Goal: Entertainment & Leisure: Consume media (video, audio)

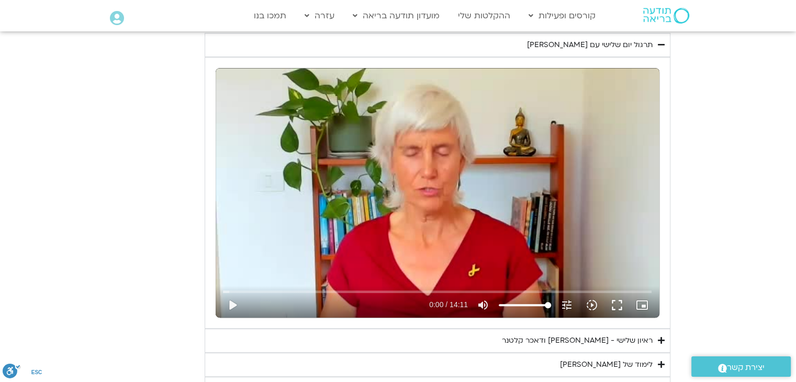
scroll to position [570, 0]
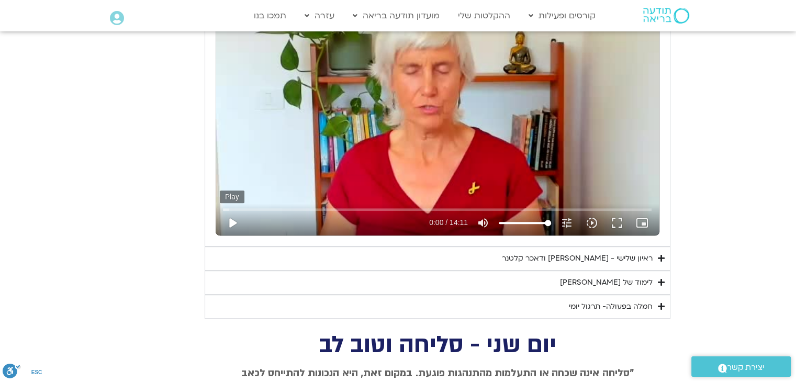
click at [233, 219] on button "play_arrow" at bounding box center [232, 222] width 25 height 25
click at [617, 223] on button "fullscreen" at bounding box center [616, 222] width 25 height 25
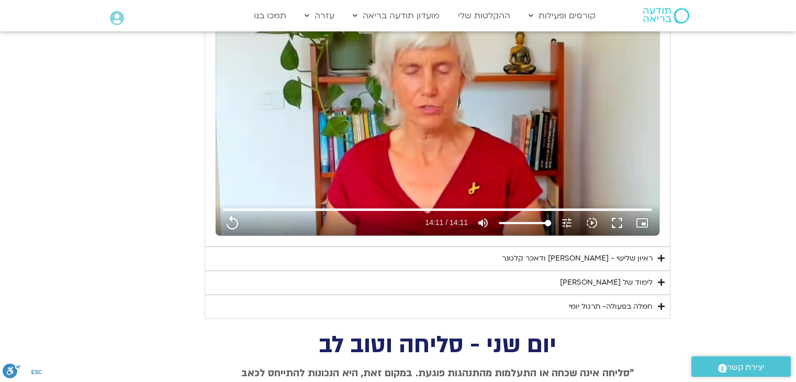
click at [630, 257] on div "ראיון שלישי - [PERSON_NAME] ודאכר קלטנר" at bounding box center [577, 258] width 151 height 13
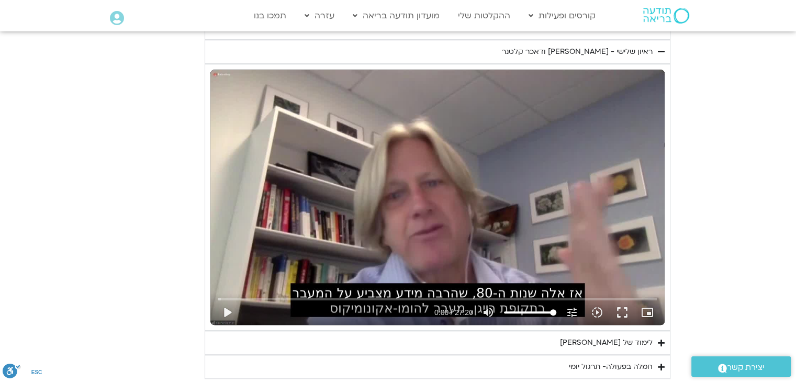
scroll to position [780, 0]
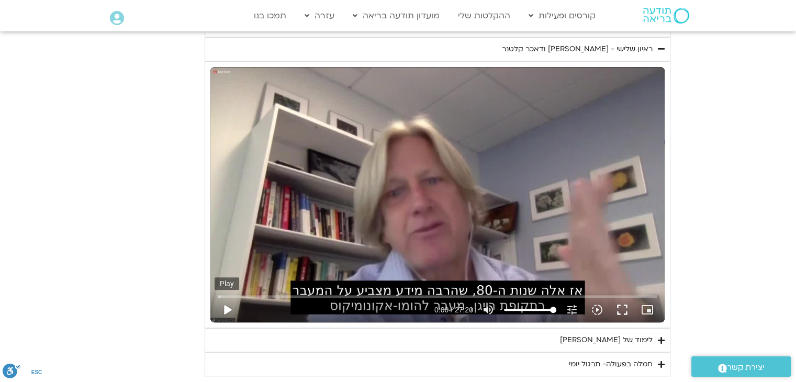
click at [230, 308] on button "play_arrow" at bounding box center [227, 309] width 25 height 25
type input "851.4"
type input "0.000756"
type input "851.4"
type input "0.211905"
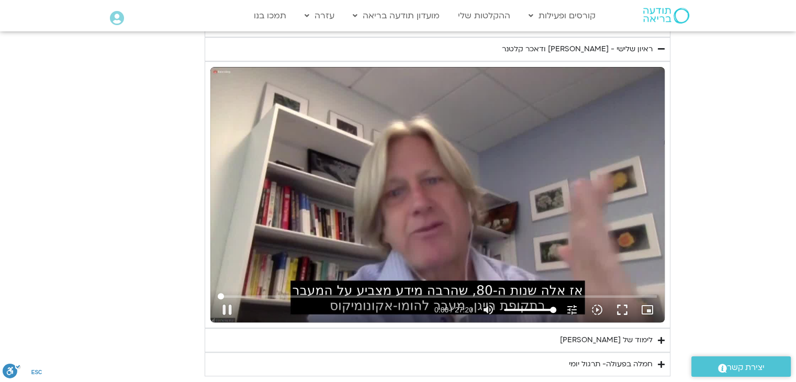
type input "851.4"
type input "0.363961"
type input "851.4"
type input "0.495081"
type input "851.4"
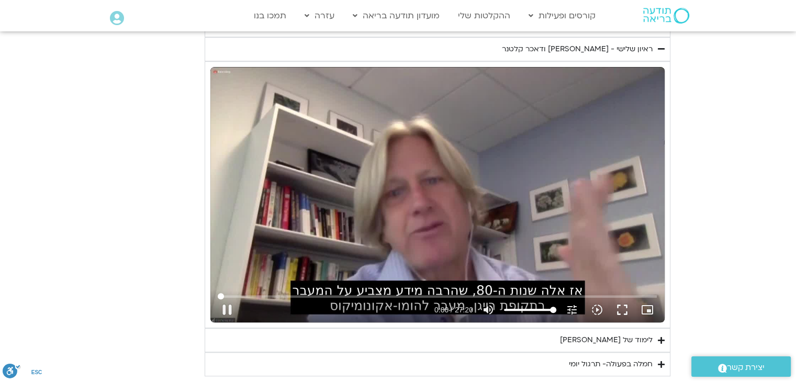
type input "0.620821"
type input "851.4"
type input "0.753978"
type input "851.4"
type input "0.887075"
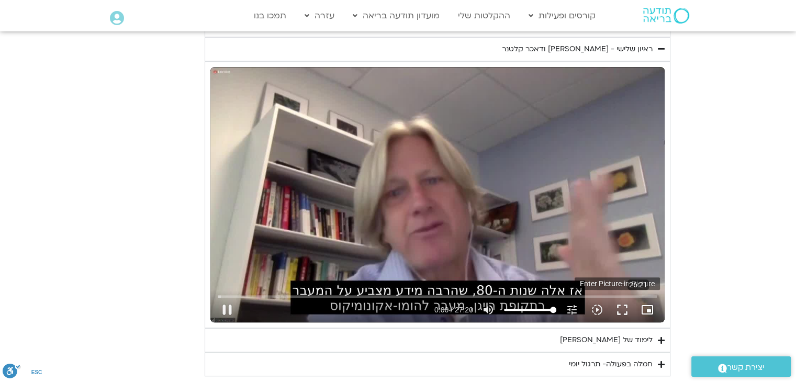
type input "851.4"
type input "1.020325"
type input "851.4"
type input "1.053311"
type input "851.4"
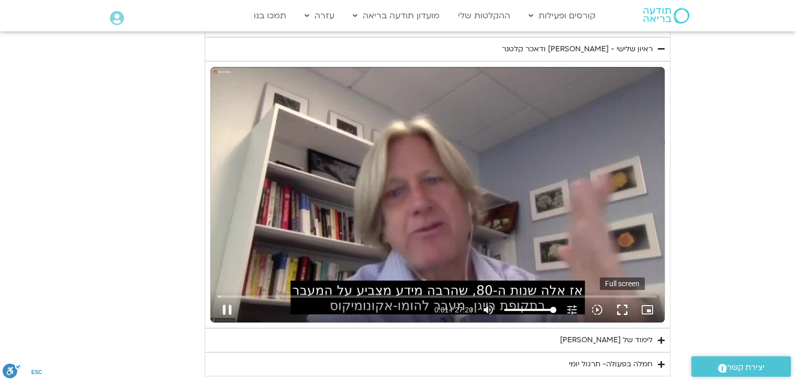
type input "1.270025"
type input "851.4"
type input "1.403132"
type input "851.4"
type input "1.495029"
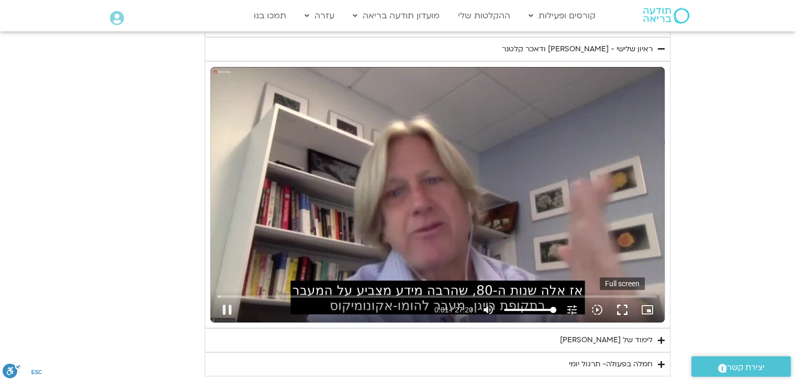
type input "851.4"
type input "1.653141"
type input "851.4"
type input "1.753095"
type input "851.4"
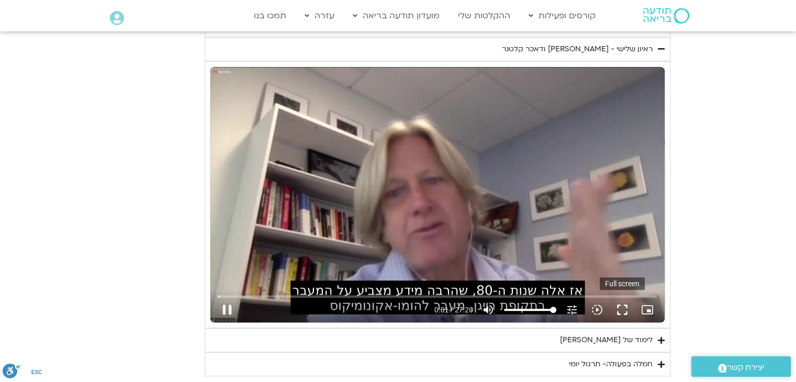
type input "1.801891"
type input "851.4"
click at [621, 307] on button "fullscreen" at bounding box center [622, 309] width 25 height 25
type input "1.994569"
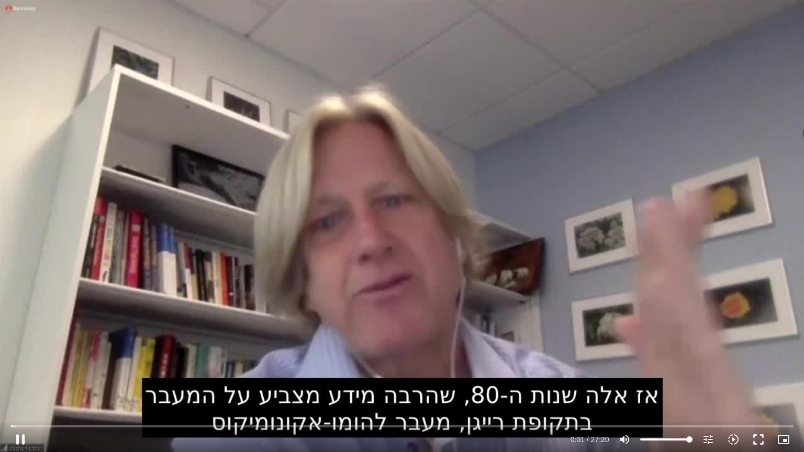
type input "851.4"
type input "2.07329"
type input "851.4"
type input "2.222766"
type input "851.4"
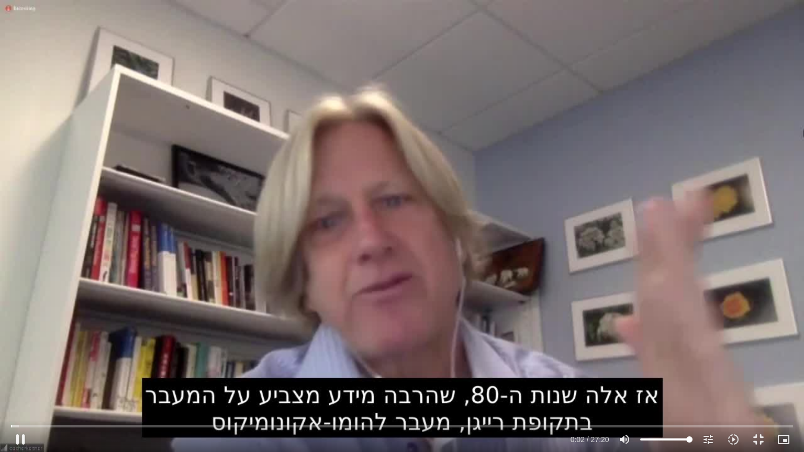
type input "2.463273"
type input "851.4"
type input "2.601864"
type input "851.4"
type input "2.626431"
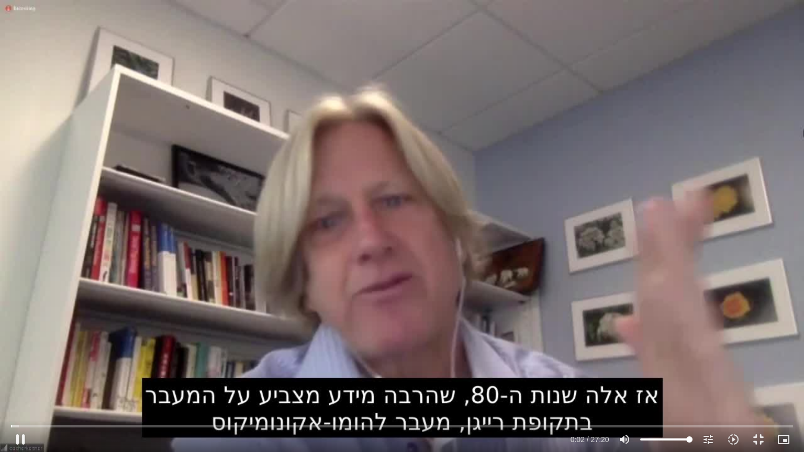
type input "851.4"
type input "2.871111"
type input "851.4"
type input "2.884313"
type input "851.4"
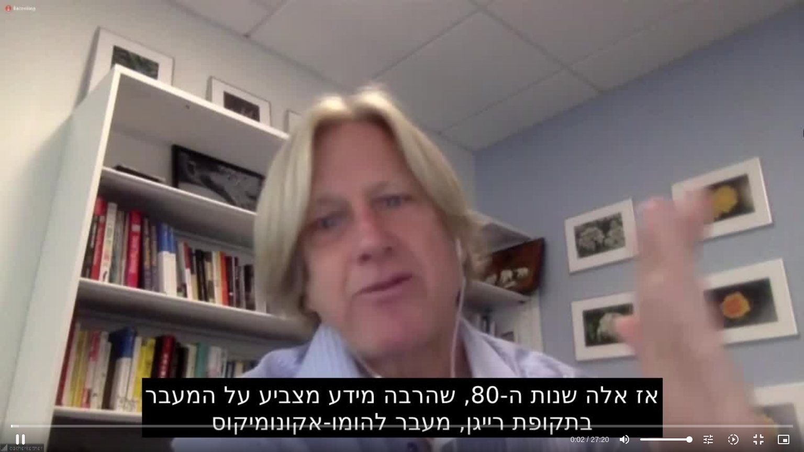
type input "3.102443"
type input "851.4"
type input "3.138247"
type input "851.4"
type input "3.272803"
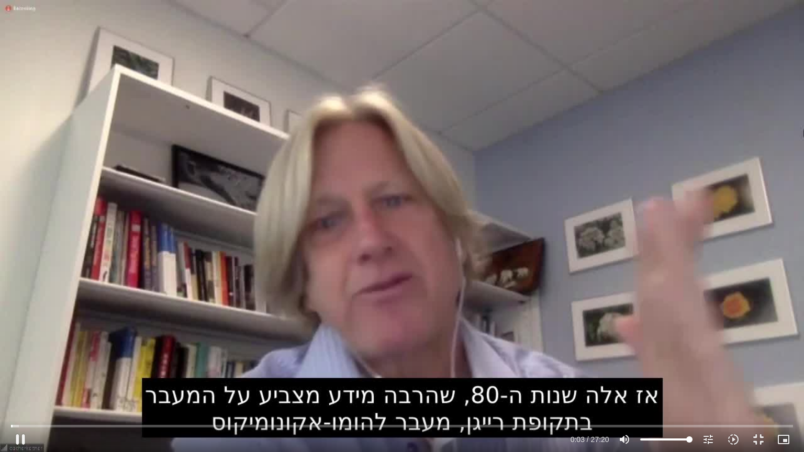
type input "851.4"
type input "3.404145"
type input "851.4"
type input "3.529561"
type input "851.4"
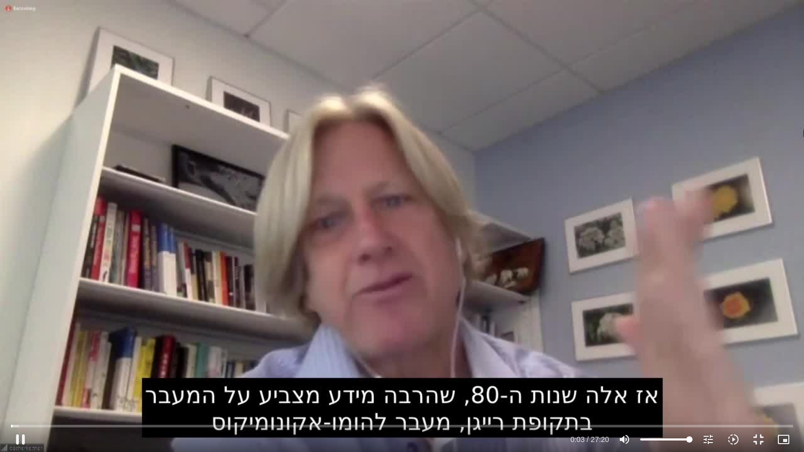
type input "3.660506"
type input "851.4"
type input "3.787639"
type input "851.4"
type input "3.914777"
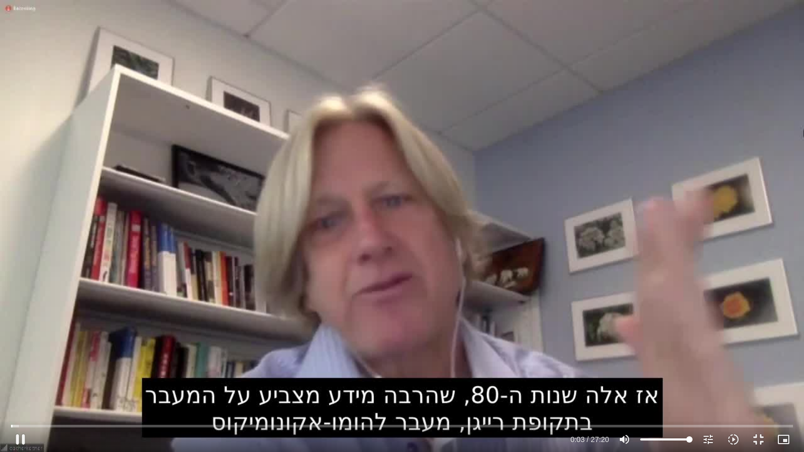
type input "851.4"
type input "4.043648"
type input "851.4"
type input "4.170634"
type input "851.4"
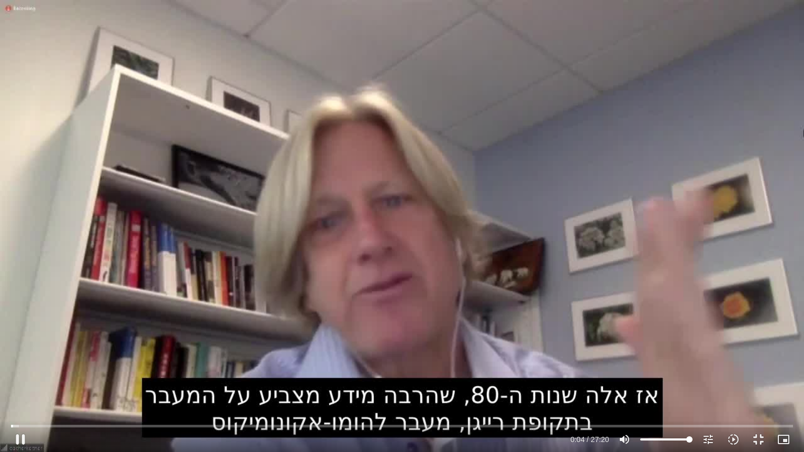
type input "4.295701"
type input "851.4"
type input "4.426762"
type input "851.4"
type input "4.553889"
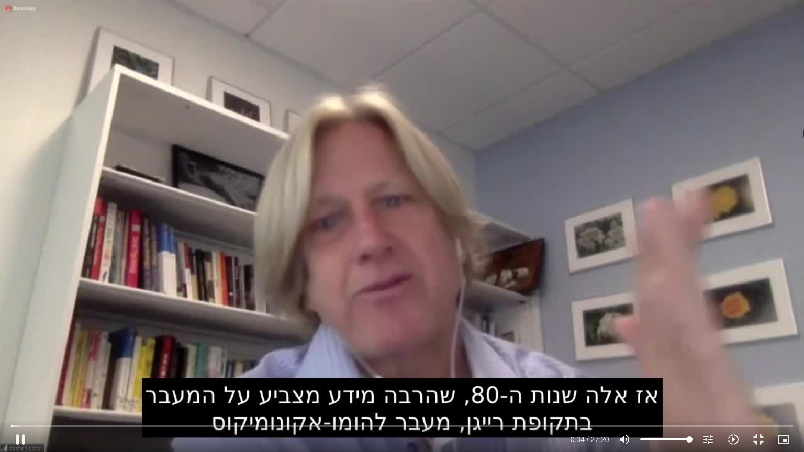
type input "851.4"
type input "4.679373"
type input "851.4"
type input "4.807991"
type input "851.4"
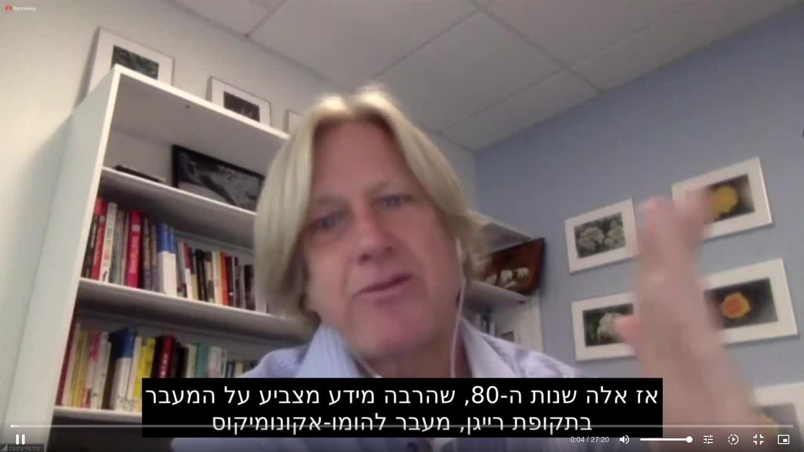
type input "4.939306"
type input "851.4"
type input "5.070758"
type input "851.4"
type input "5.199095"
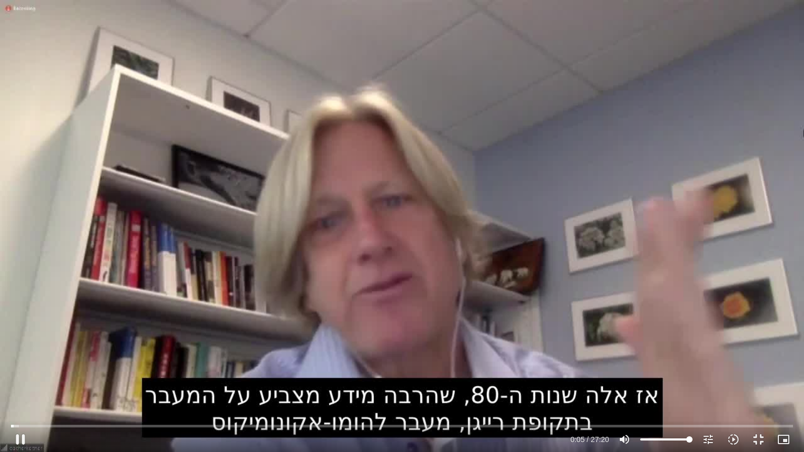
type input "851.4"
type input "5.331494"
type input "851.4"
type input "5.463291"
type input "851.4"
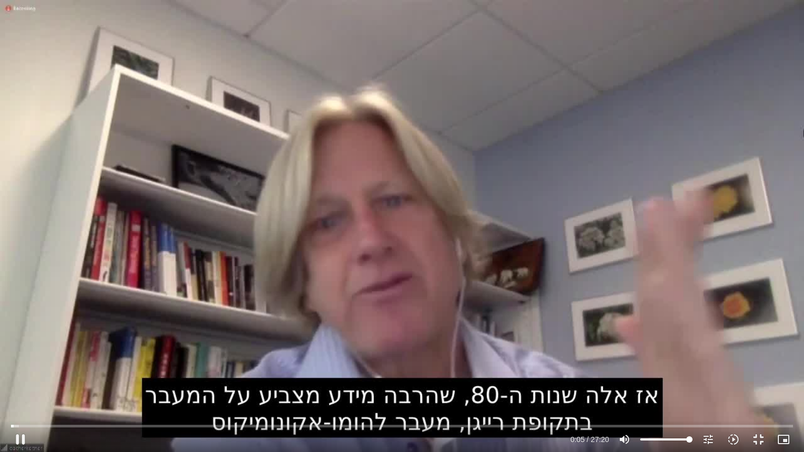
type input "5.592841"
type input "851.4"
type input "5.722117"
type input "851.4"
type input "5.853724"
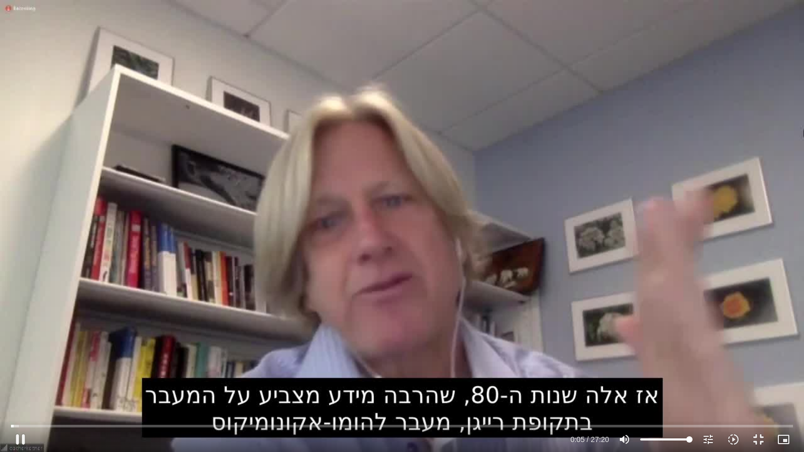
type input "851.4"
type input "5.981593"
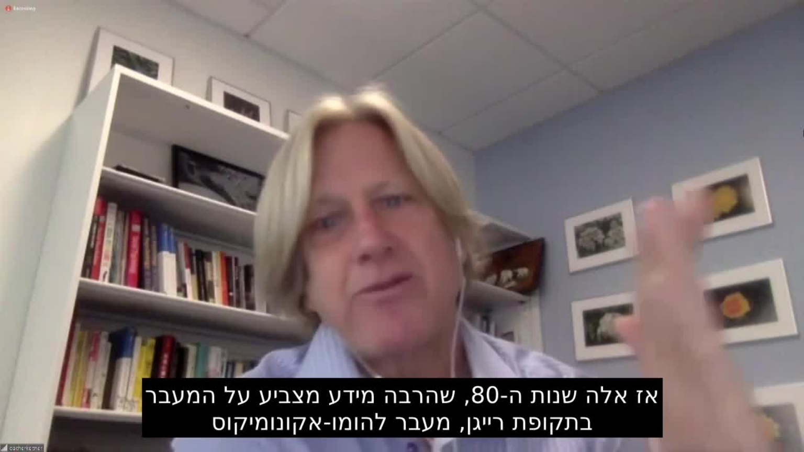
type input "851.4"
type input "151.401939"
type input "851.4"
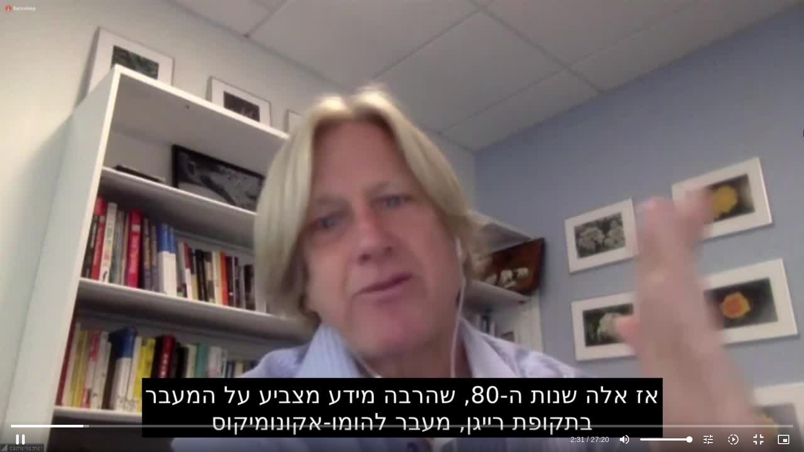
type input "151.544711"
type input "851.4"
type input "151.67383"
type input "851.4"
type input "151.71993"
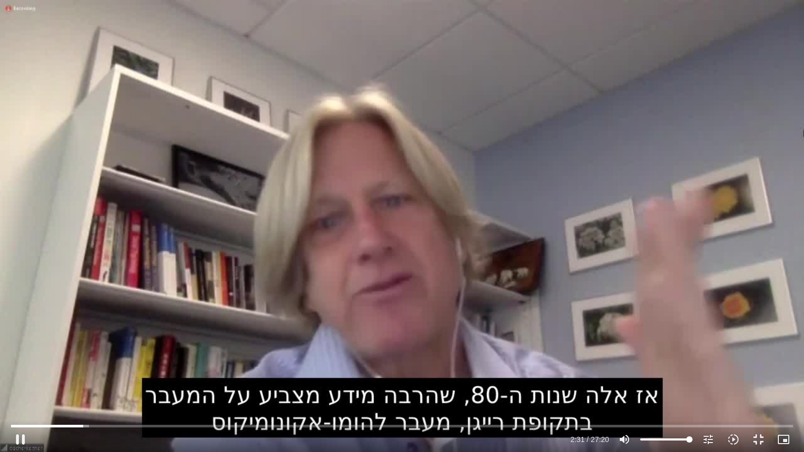
type input "851.4"
type input "151.893716"
type input "851.4"
type input "151.958687"
type input "851.4"
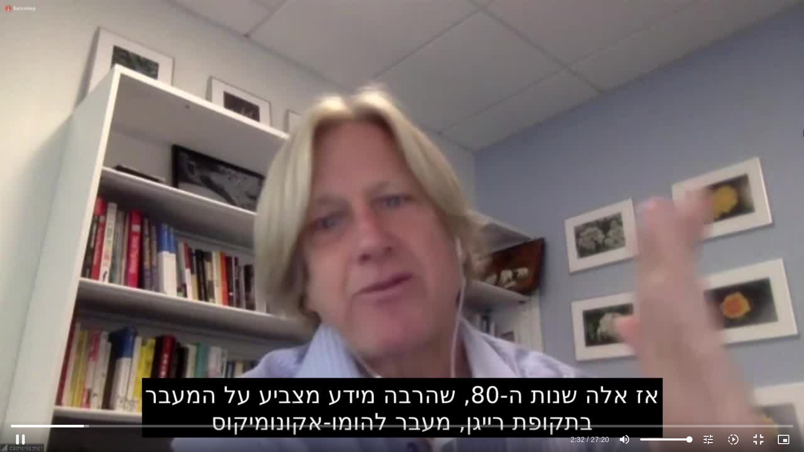
type input "152.192505"
type input "851.4"
type input "152.325822"
type input "851.4"
drag, startPoint x: 692, startPoint y: 76, endPoint x: 666, endPoint y: 133, distance: 63.2
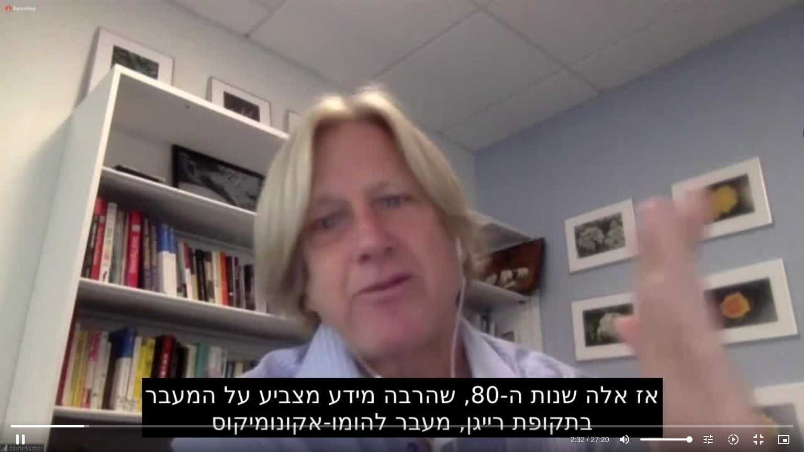
click at [666, 133] on div "Skip Ad 26:31 pause 2:32 / 27:20 volume_up Mute tune Resolution Auto 720p slow_…" at bounding box center [402, 226] width 804 height 452
type input "152.352823"
type input "851.4"
click at [23, 447] on button "play_arrow" at bounding box center [20, 439] width 25 height 25
type input "152.42"
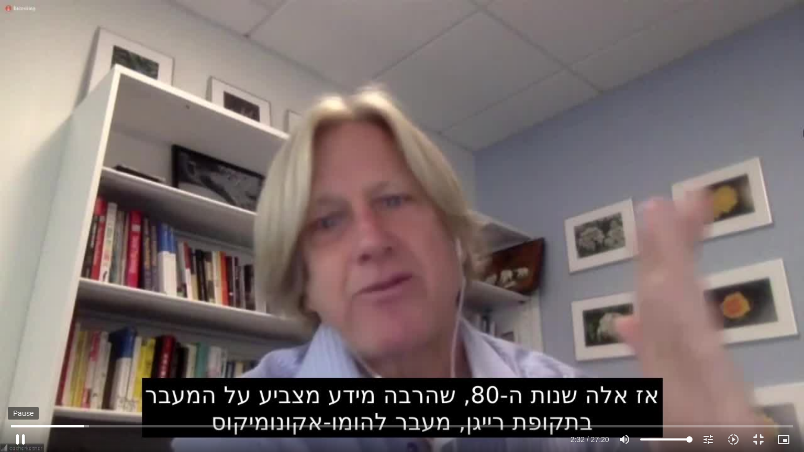
type input "851.4"
type input "152.489236"
type input "851.4"
type input "152.614881"
type input "851.4"
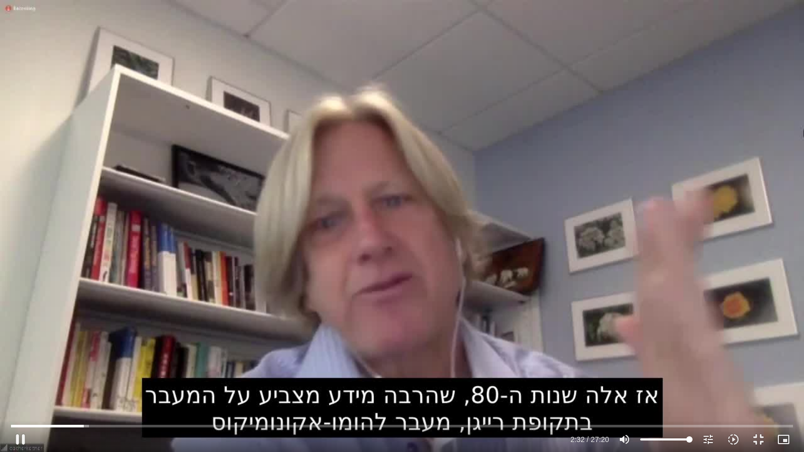
type input "152.839055"
type input "851.4"
type input "152.963968"
type input "851.4"
type input "152.99772"
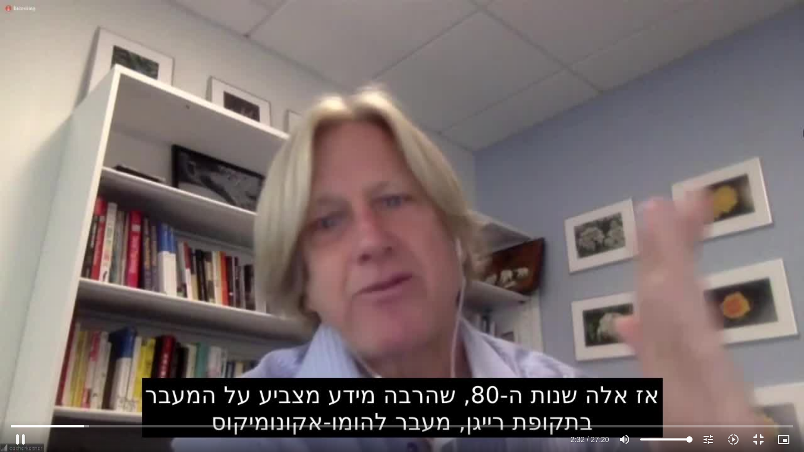
type input "851.4"
type input "153.122935"
type input "851.4"
type input "153.247896"
type input "851.4"
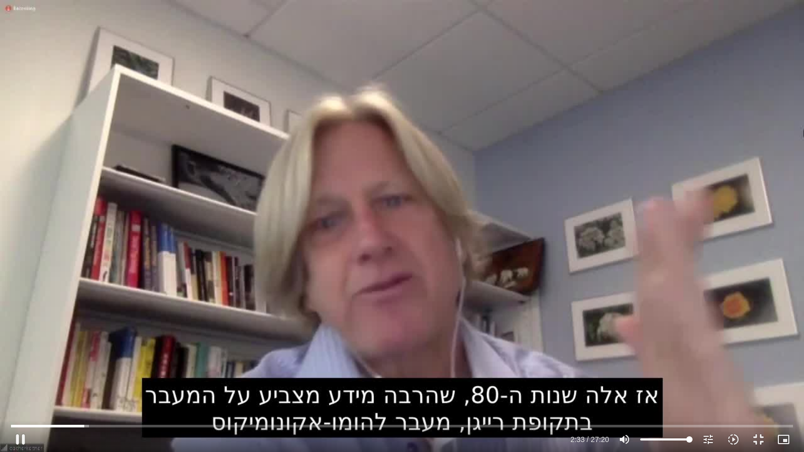
type input "153.373212"
type input "851.4"
type input "153.50677"
type input "851.4"
type input "153.631885"
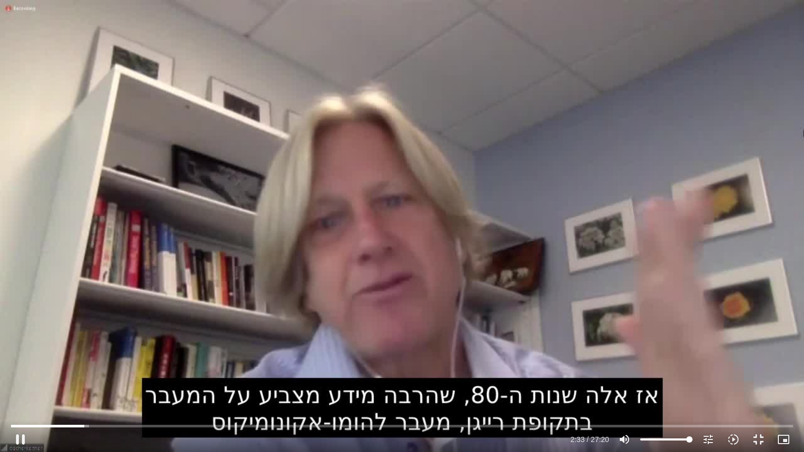
type input "851.4"
type input "153.767947"
type input "851.4"
type input "153.895159"
type input "851.4"
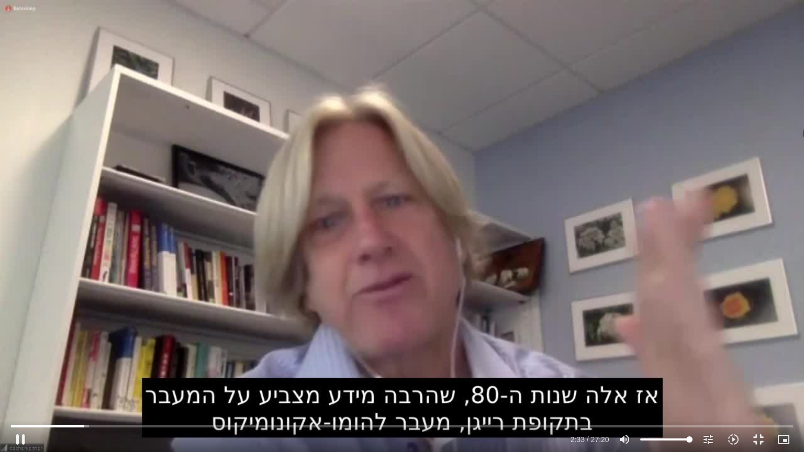
type input "154.032027"
type input "851.4"
type input "154.165374"
type input "851.4"
type input "154.301253"
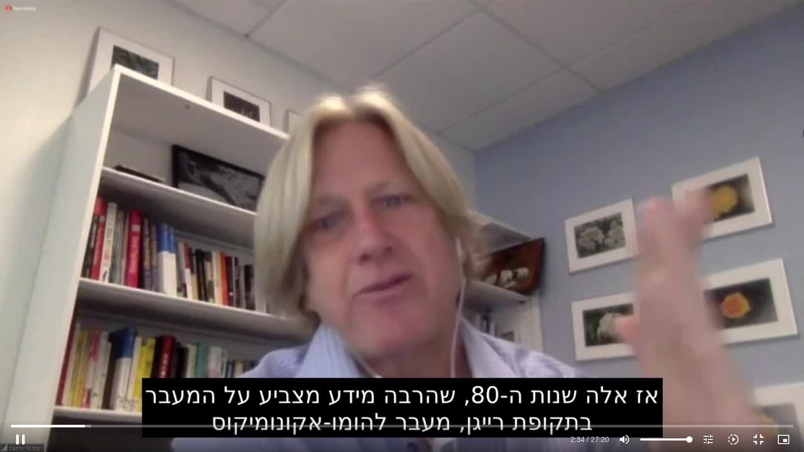
type input "851.4"
type input "154.432903"
type input "851.4"
type input "154.567264"
type input "851.4"
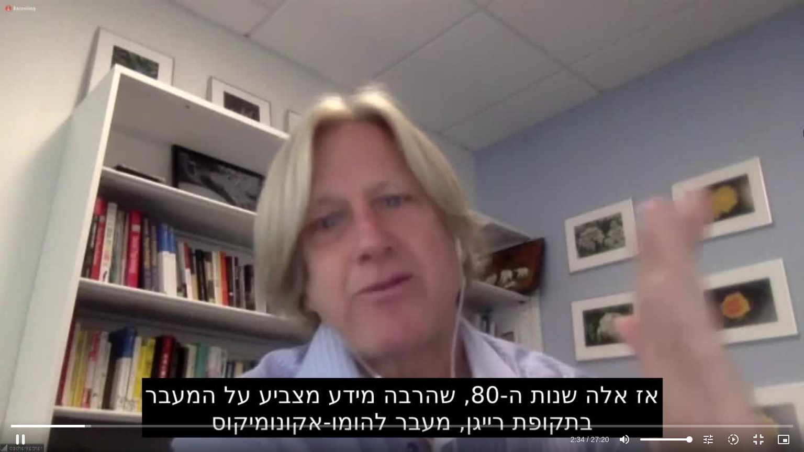
type input "154.696776"
type input "851.4"
type input "154.829178"
type input "851.4"
type input "154.955374"
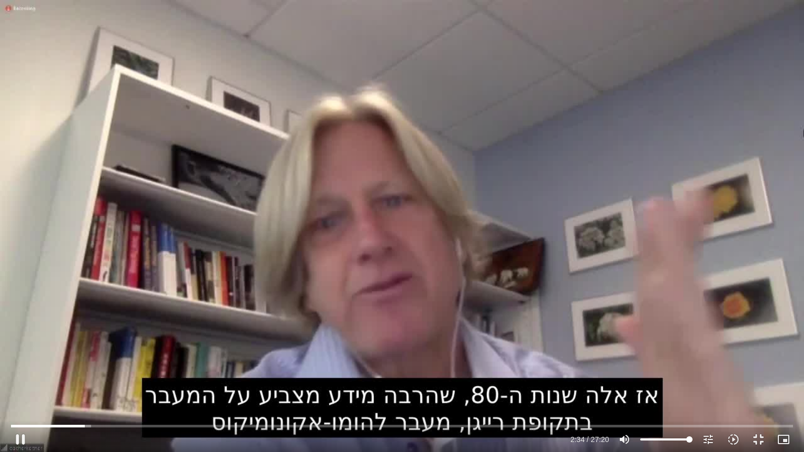
type input "851.4"
type input "155.081159"
type input "851.4"
type input "155.212583"
type input "851.4"
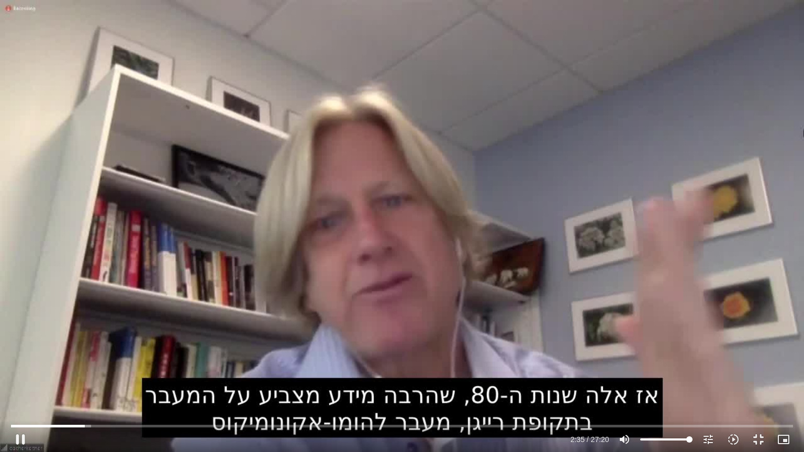
type input "155.339959"
type input "851.4"
type input "155.471359"
type input "851.4"
type input "155.600703"
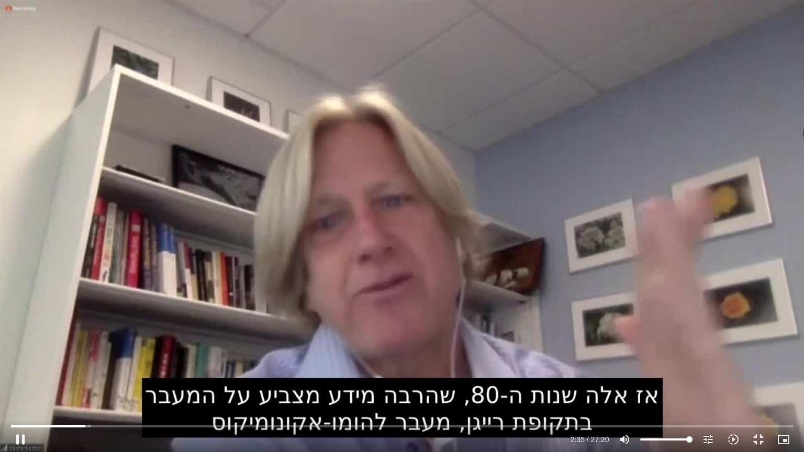
type input "851.4"
type input "155.734318"
type input "851.4"
type input "155.864106"
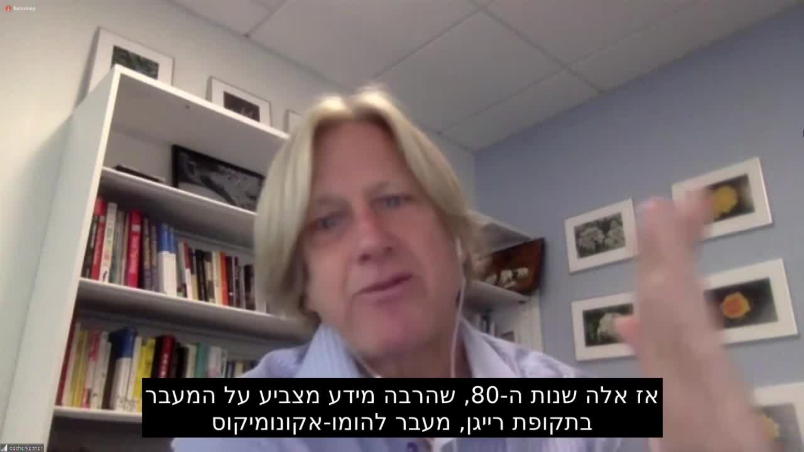
type input "851.4"
type input "356.062615"
type input "851.4"
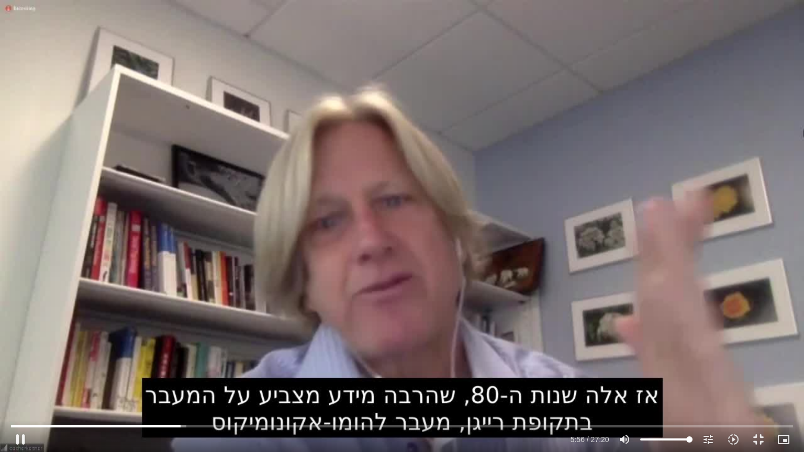
type input "356.187428"
type input "851.4"
type input "356.329324"
type input "851.4"
type input "356.453915"
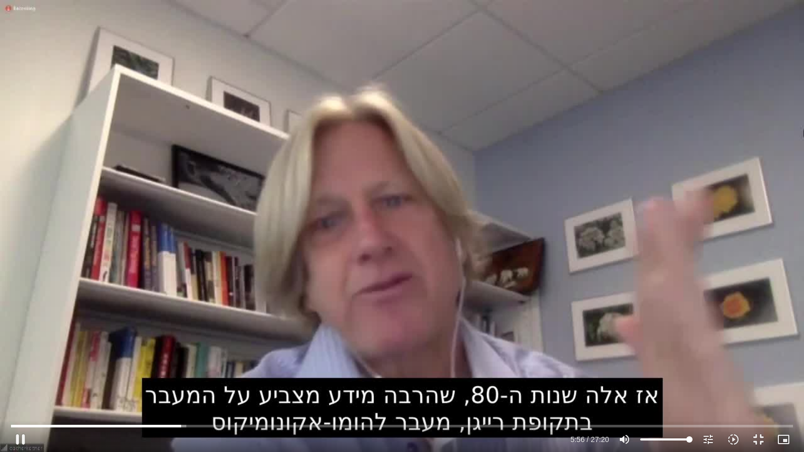
type input "851.4"
type input "356.587645"
type input "851.4"
type input "356.695817"
type input "851.4"
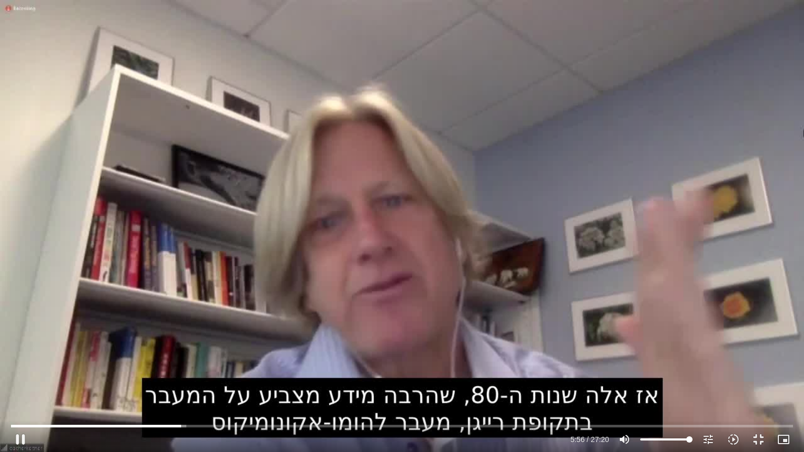
type input "356.729737"
type input "851.4"
type input "356.86348"
type input "851.4"
type input "356.990152"
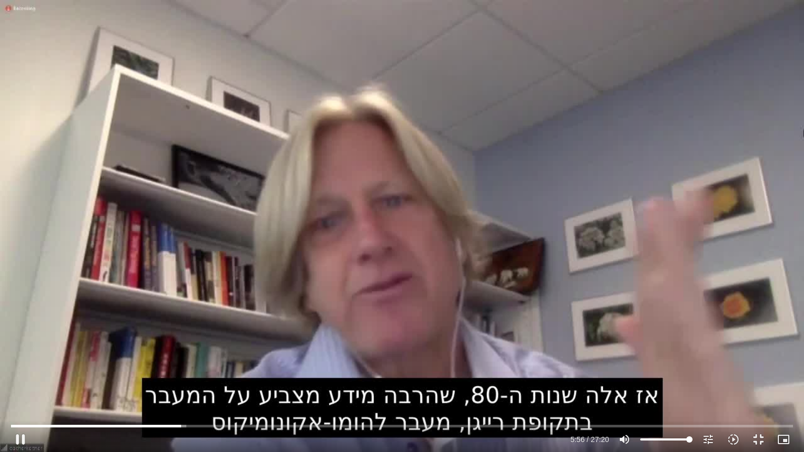
type input "851.4"
type input "357.120304"
type input "851.4"
type input "357.24661"
type input "851.4"
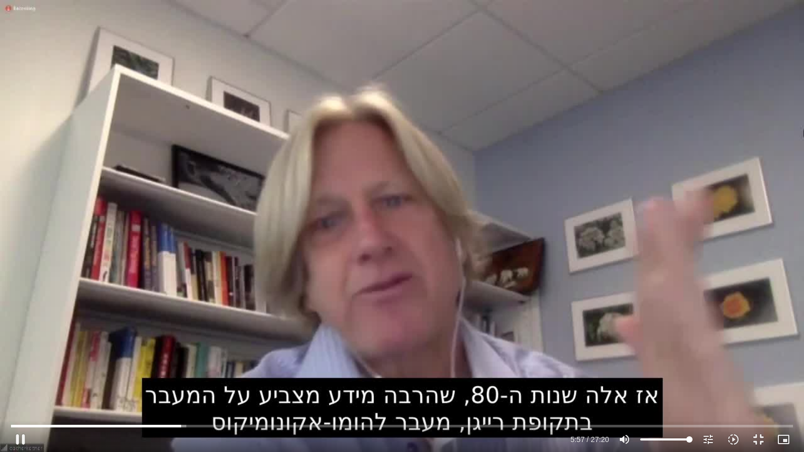
type input "357.372336"
type input "851.4"
type input "357.503646"
type input "851.4"
type input "357.630442"
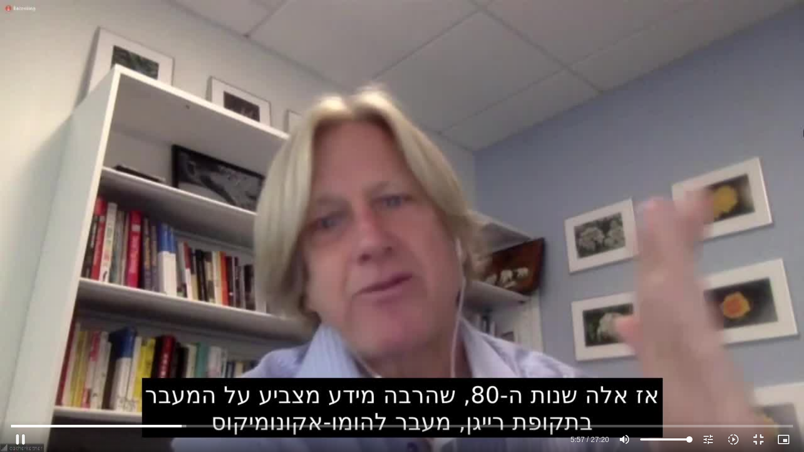
type input "851.4"
type input "357.760886"
type input "851.4"
type input "357.888075"
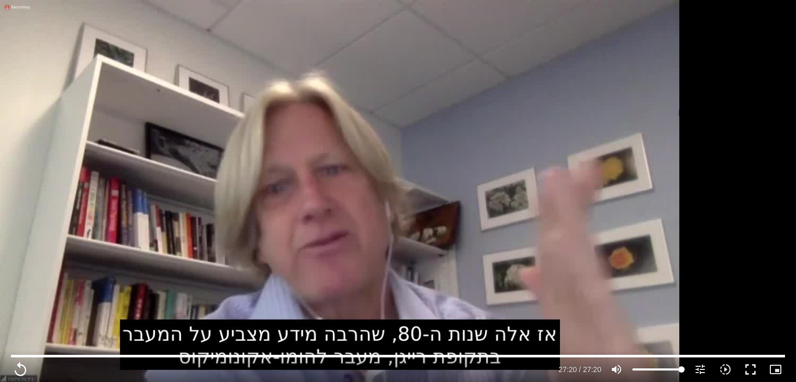
scroll to position [884, 0]
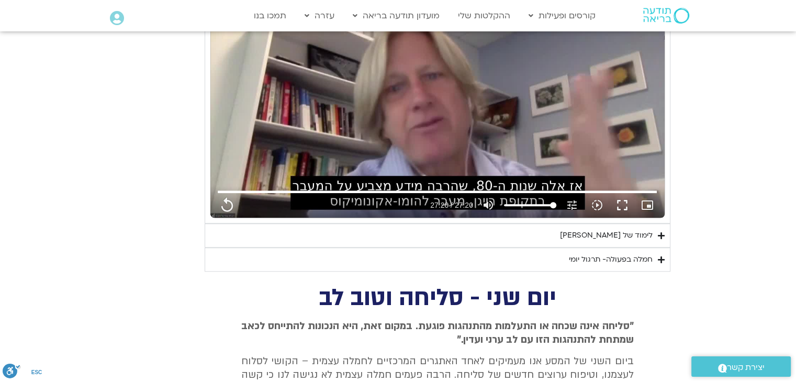
click at [651, 240] on div "לימוד של [PERSON_NAME]" at bounding box center [606, 235] width 93 height 13
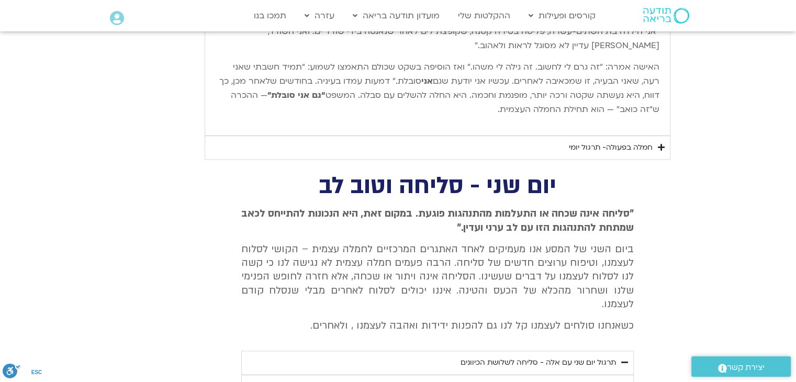
scroll to position [1094, 0]
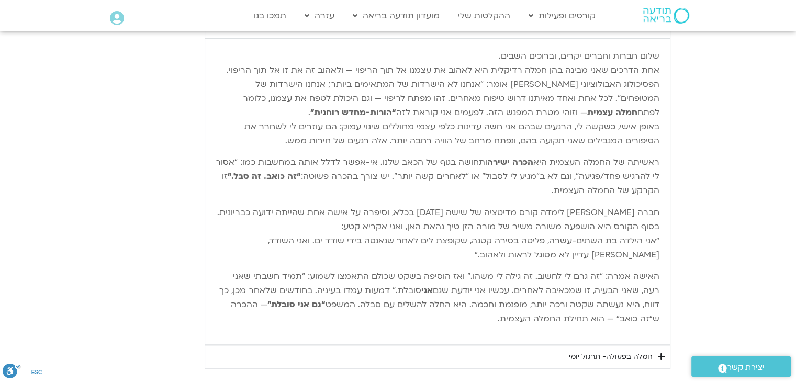
click at [629, 354] on div "חמלה בפעולה- תרגול יומי" at bounding box center [611, 357] width 84 height 13
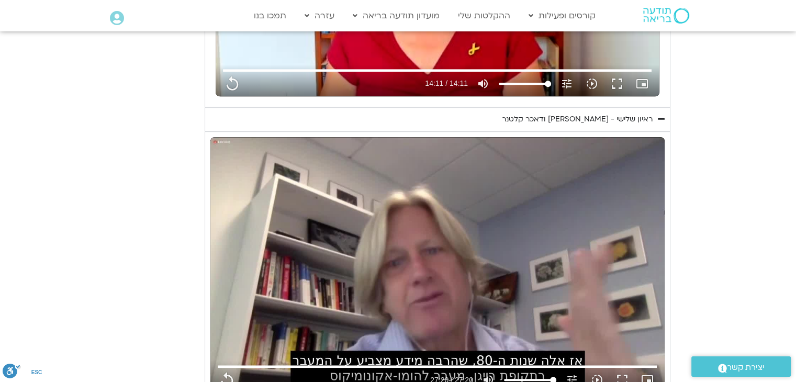
scroll to position [675, 0]
